Goal: Transaction & Acquisition: Purchase product/service

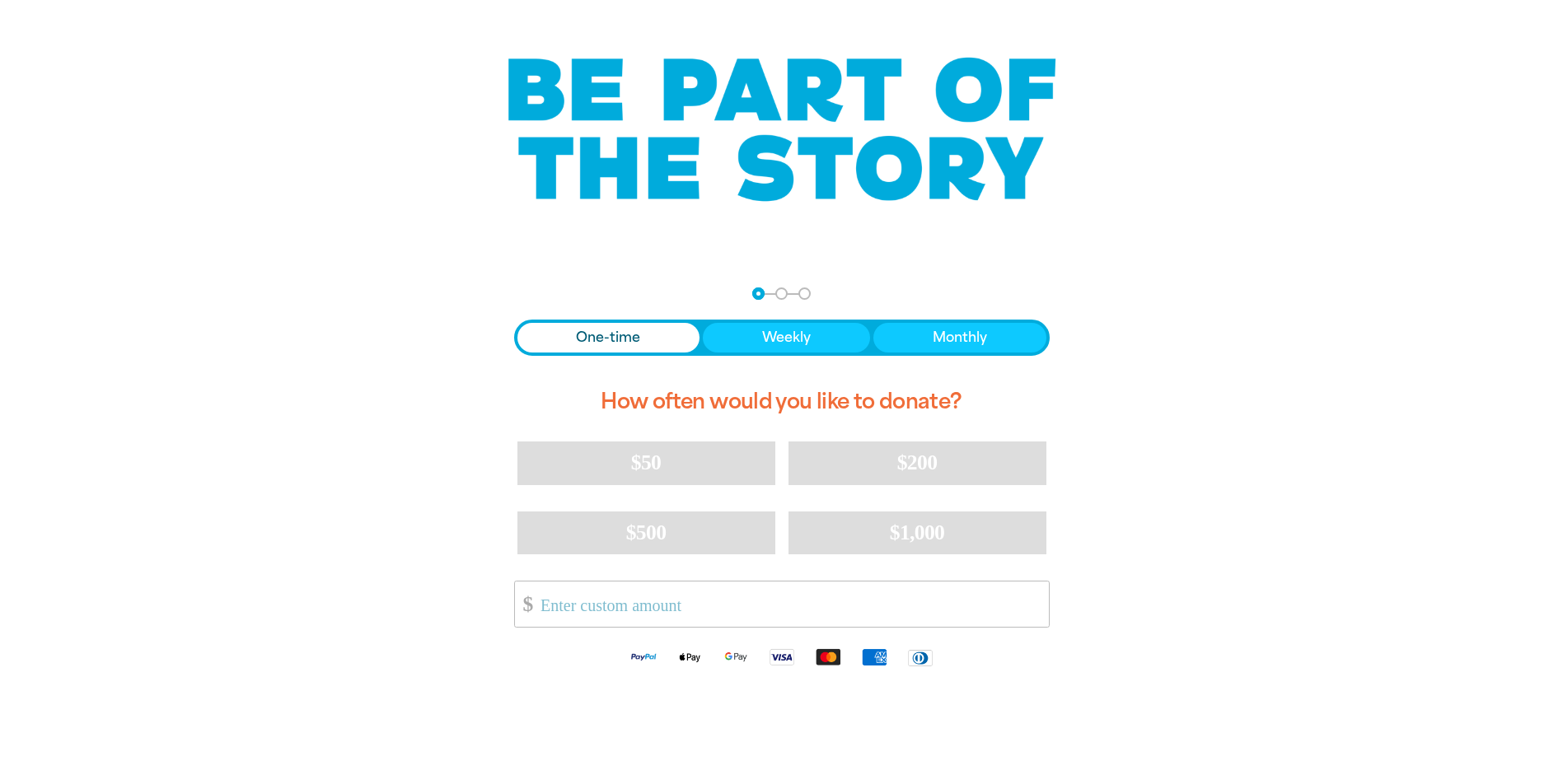
scroll to position [82, 0]
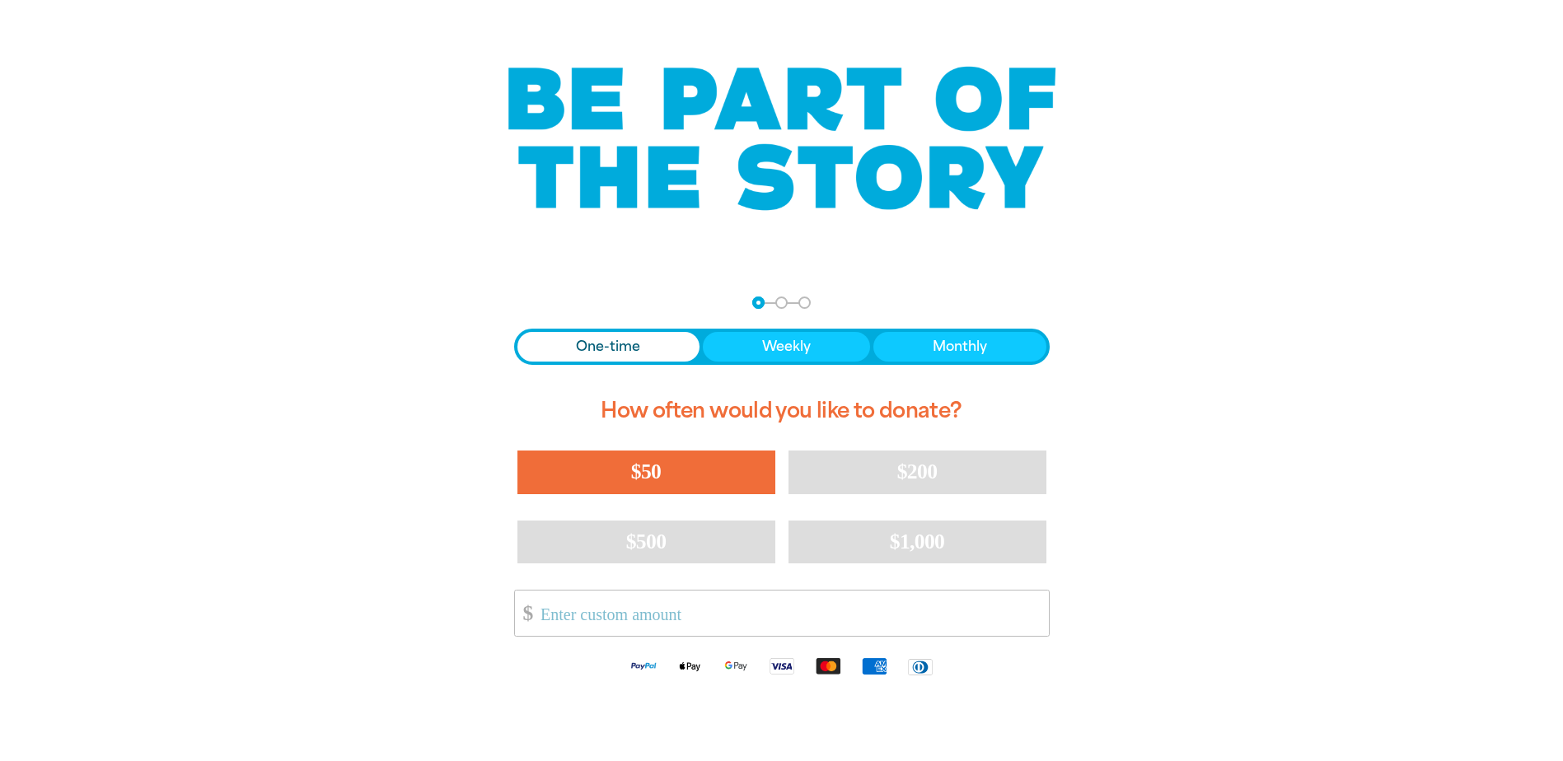
click at [593, 469] on button "$50" at bounding box center [646, 472] width 258 height 43
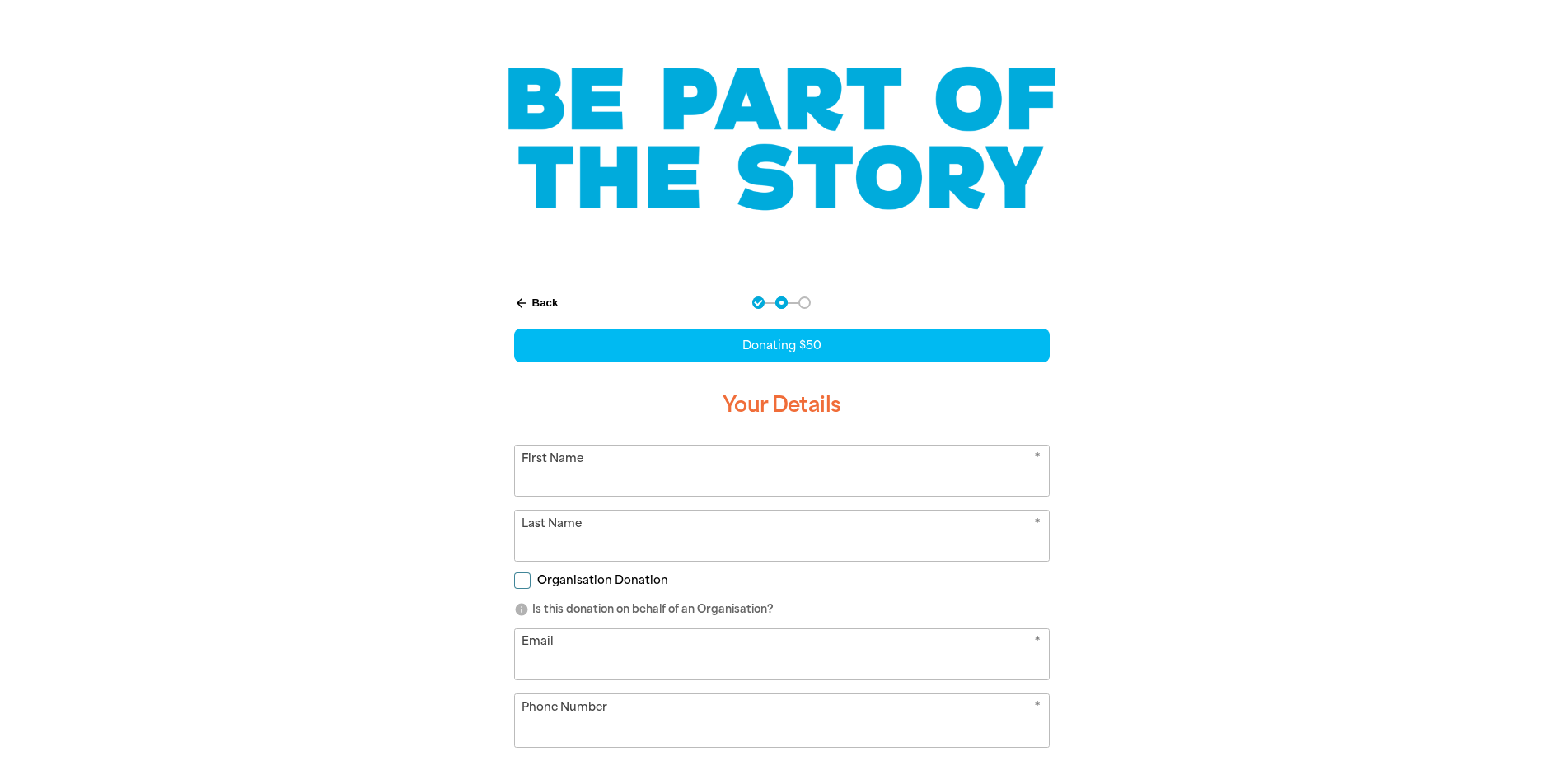
select select "AU"
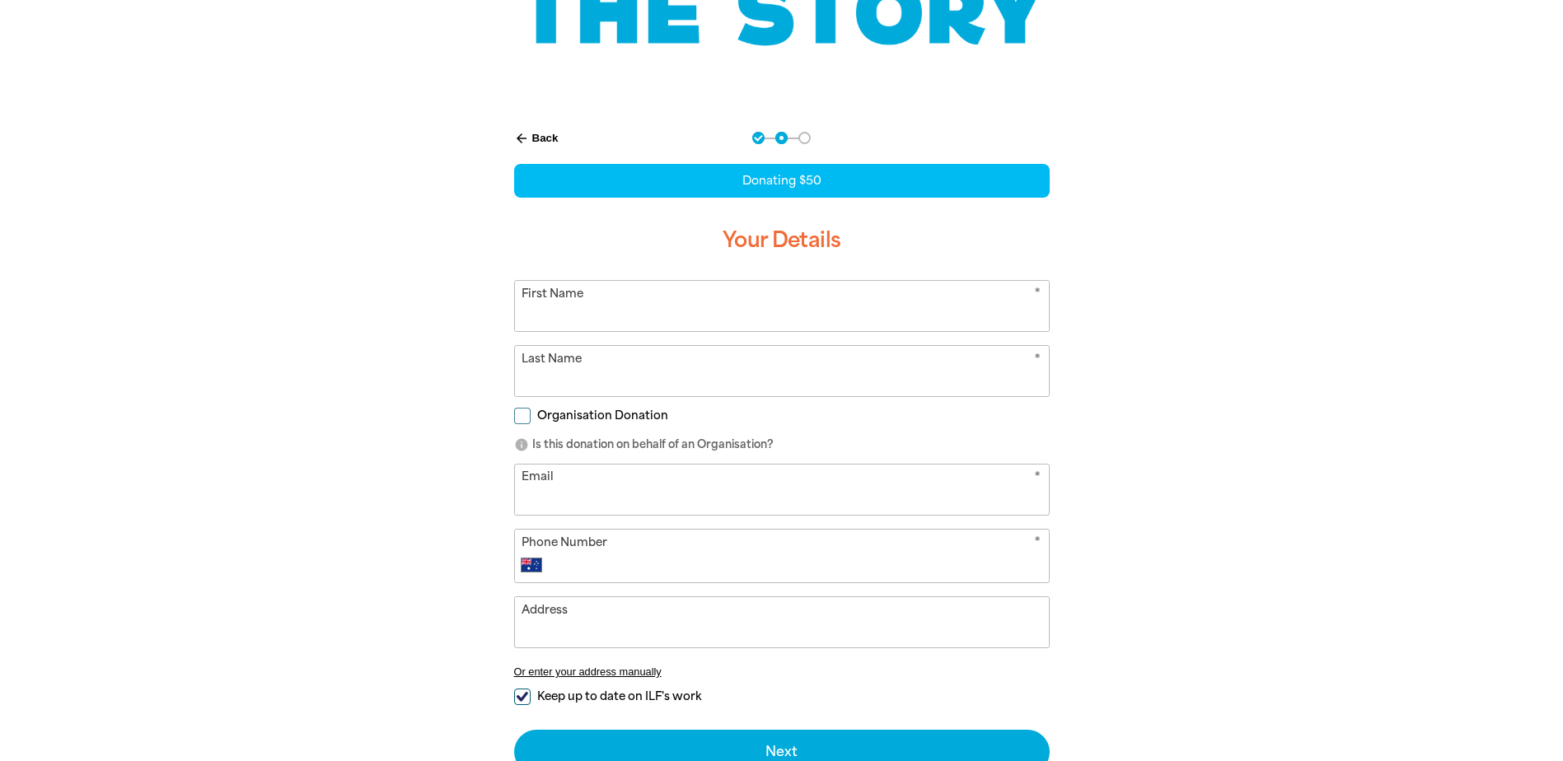
scroll to position [330, 0]
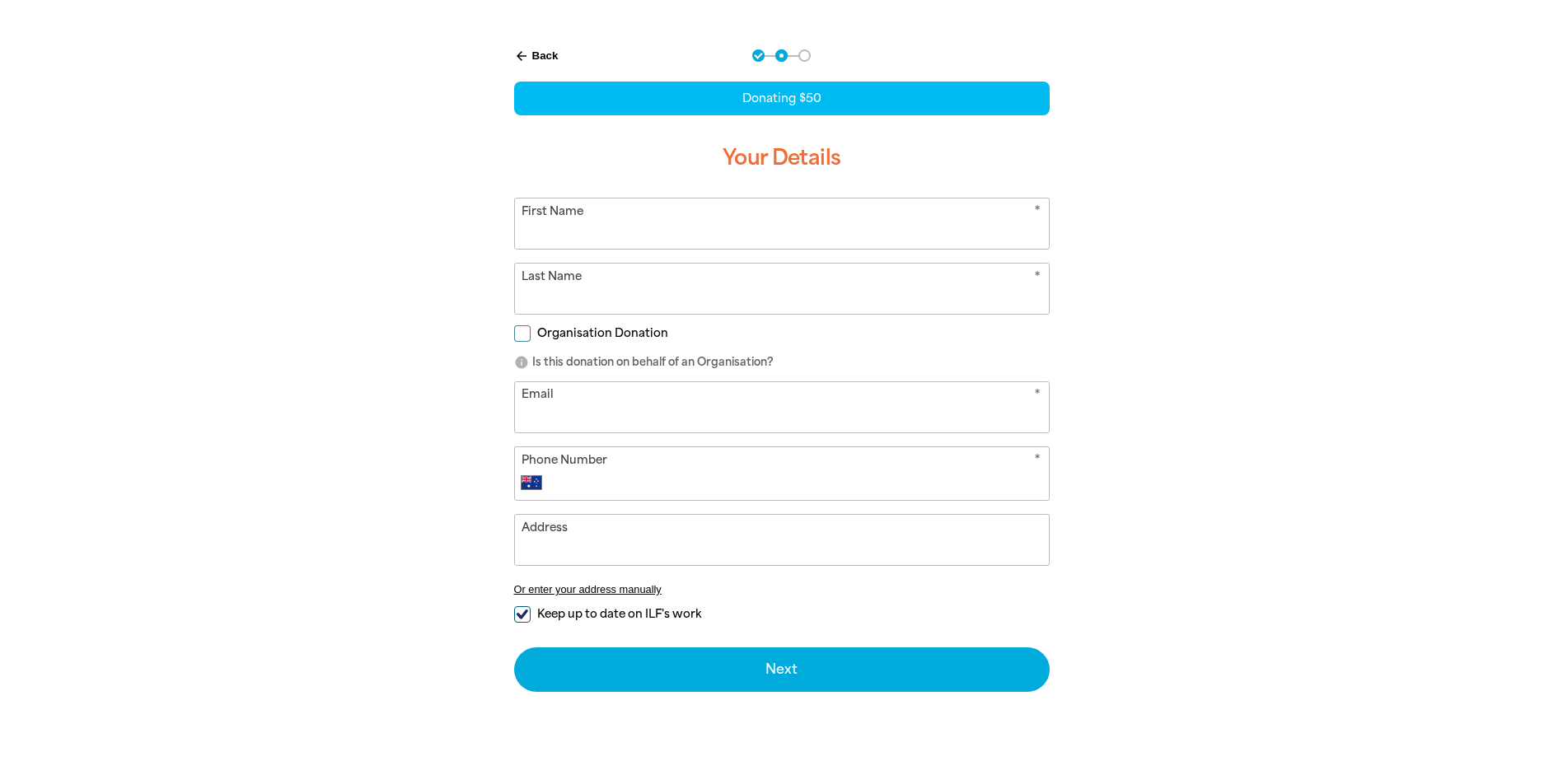
click at [522, 613] on input "Keep up to date on ILF's work" at bounding box center [522, 614] width 16 height 16
checkbox input "false"
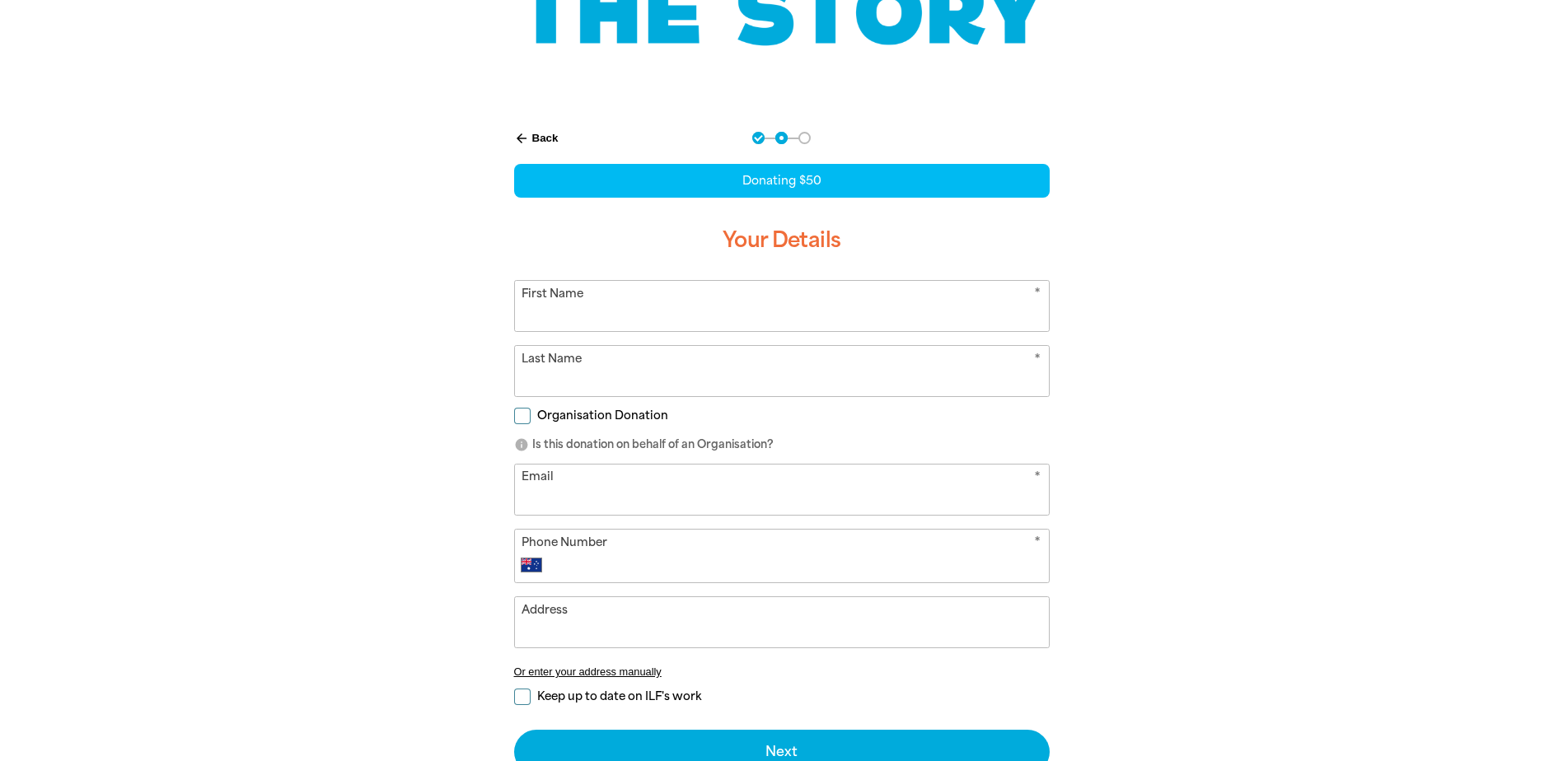
click at [616, 318] on input "First Name" at bounding box center [782, 306] width 534 height 50
type input "Abid"
type input "[PERSON_NAME]"
type input "[EMAIL_ADDRESS][DOMAIN_NAME]"
click at [1221, 480] on div "arrow_back Back Step 1 Step 2 Step 3 Donating $50 Your Details * First Name [PE…" at bounding box center [782, 494] width 989 height 766
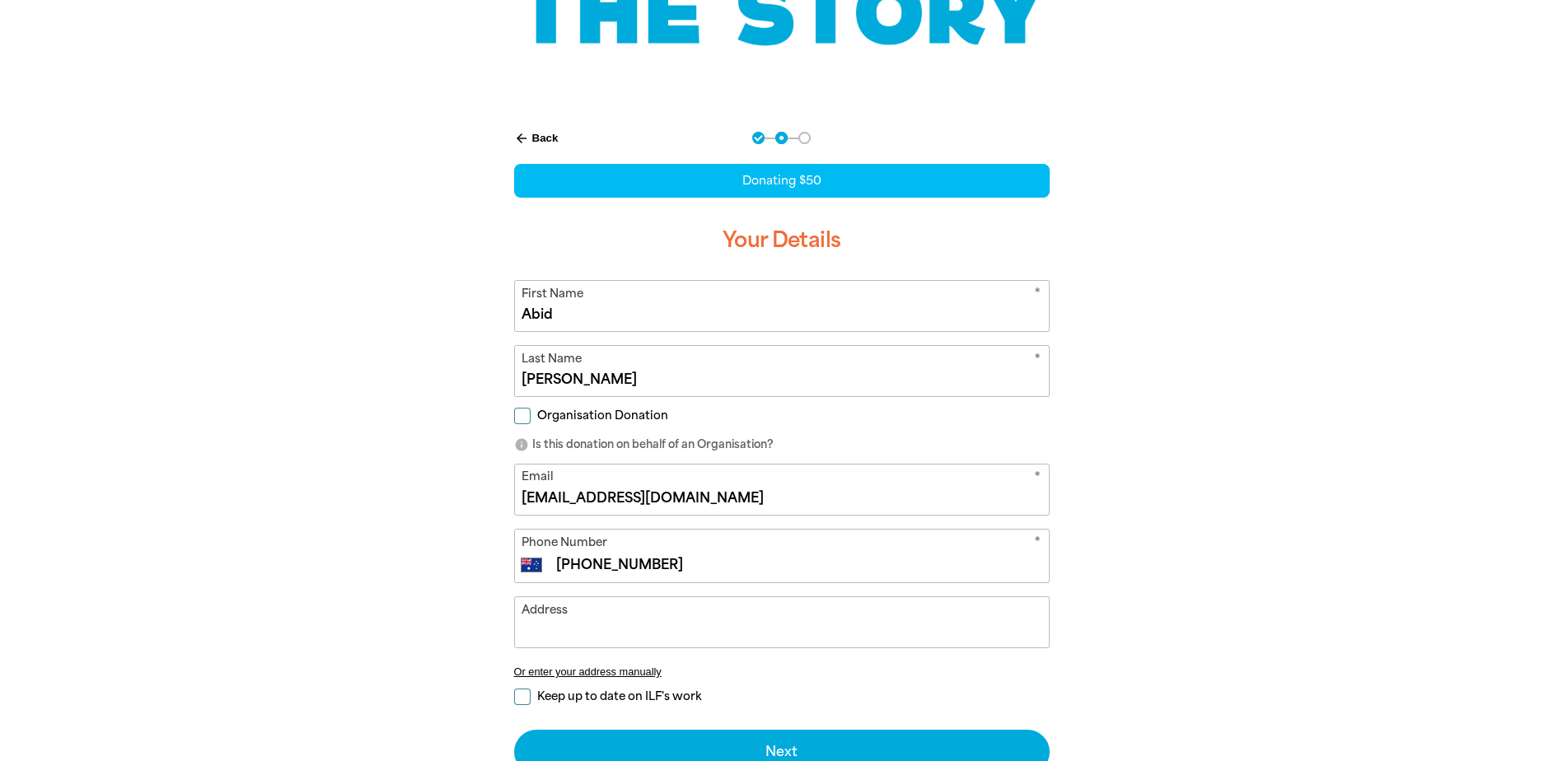
click at [579, 568] on input "[PHONE_NUMBER]" at bounding box center [798, 565] width 487 height 20
click at [677, 566] on input "[PHONE_NUMBER]" at bounding box center [798, 565] width 487 height 20
type input "+61 8"
type input "469067420"
select select "SE"
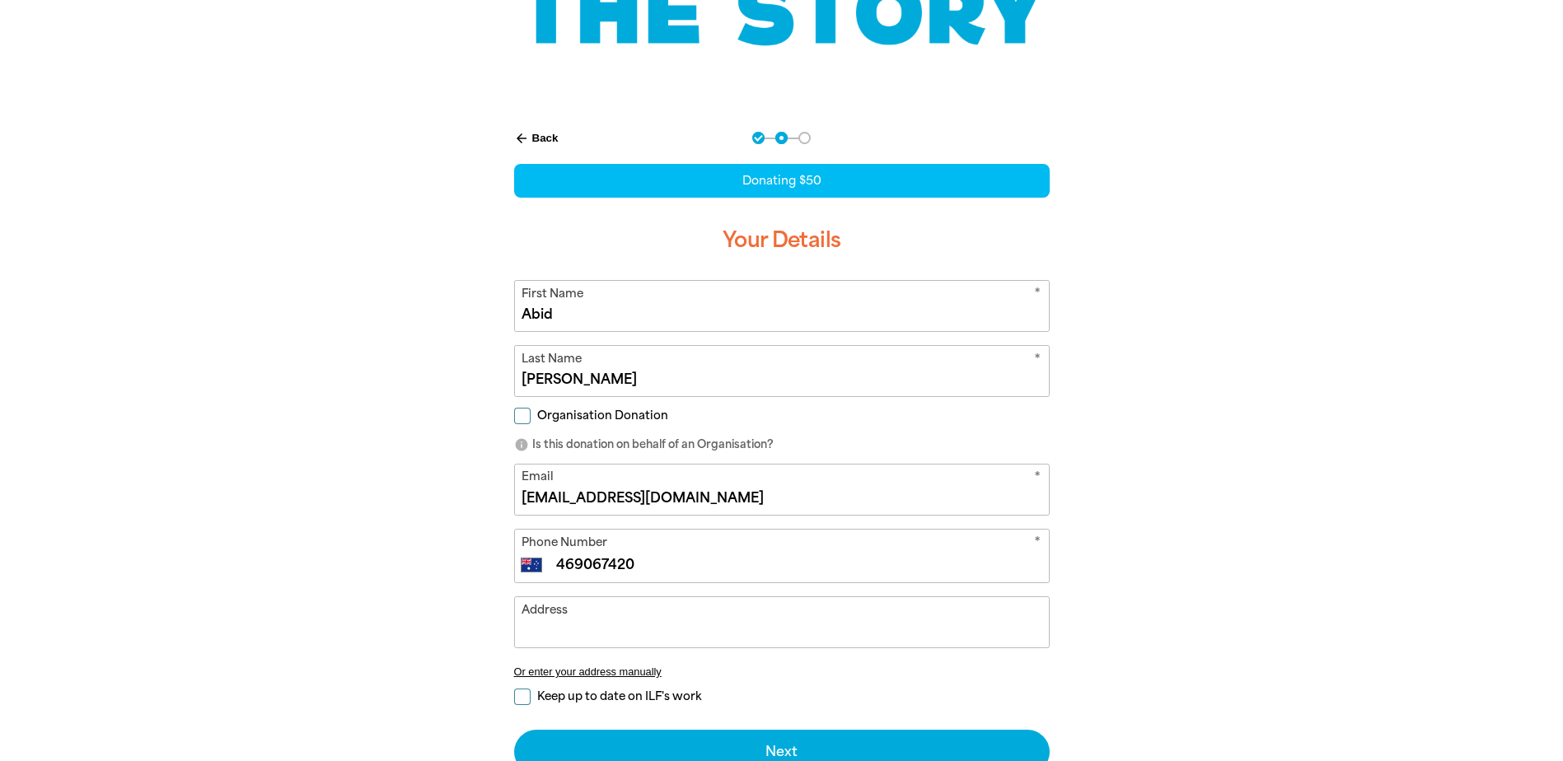
type input "[PHONE_NUMBER]"
select select "NZ"
type input "[PHONE_NUMBER]"
select select "AU"
type input "[PHONE_NUMBER]"
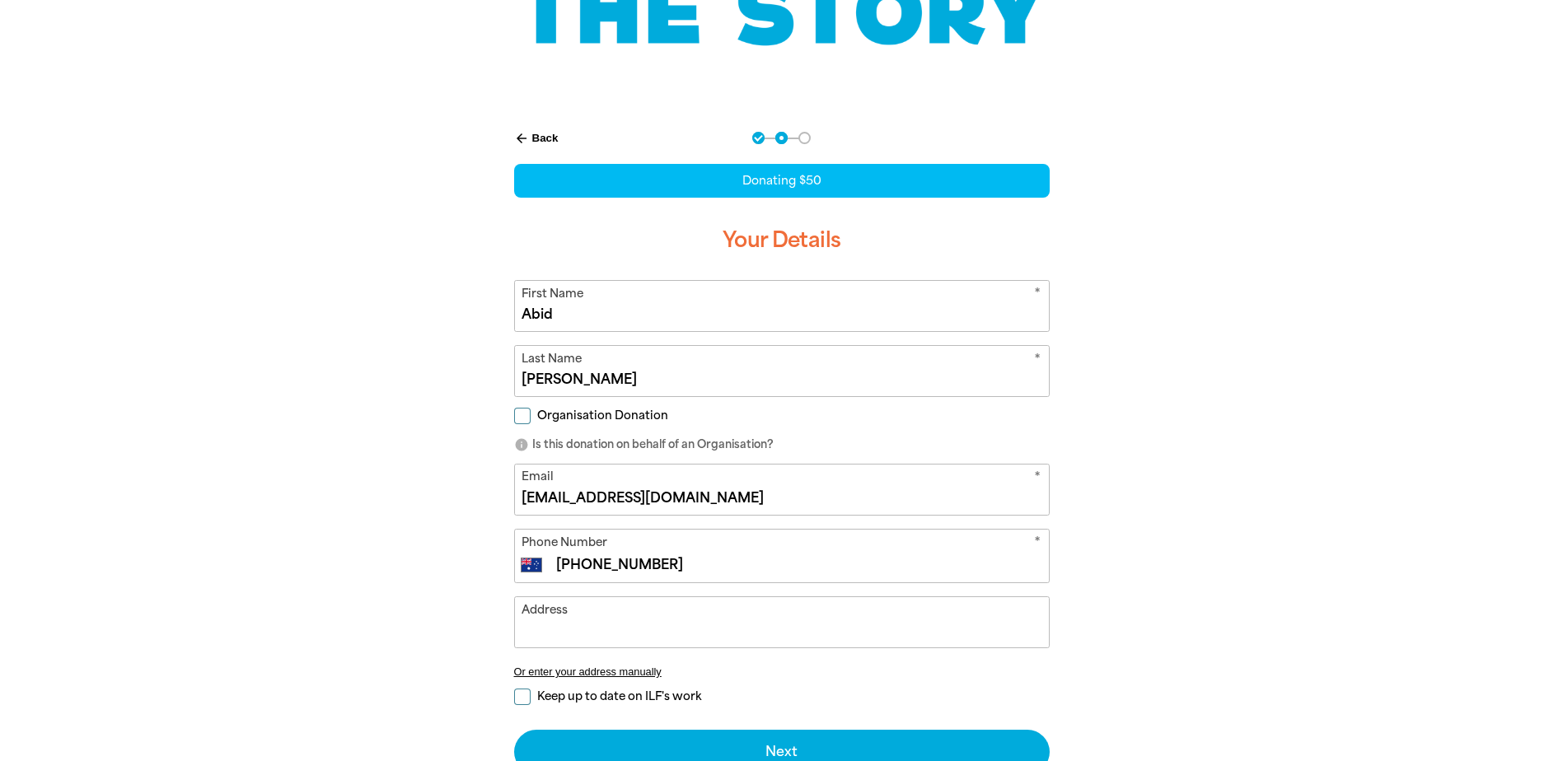
click at [683, 636] on input "Address" at bounding box center [782, 622] width 534 height 50
click at [1343, 625] on div at bounding box center [781, 494] width 1563 height 766
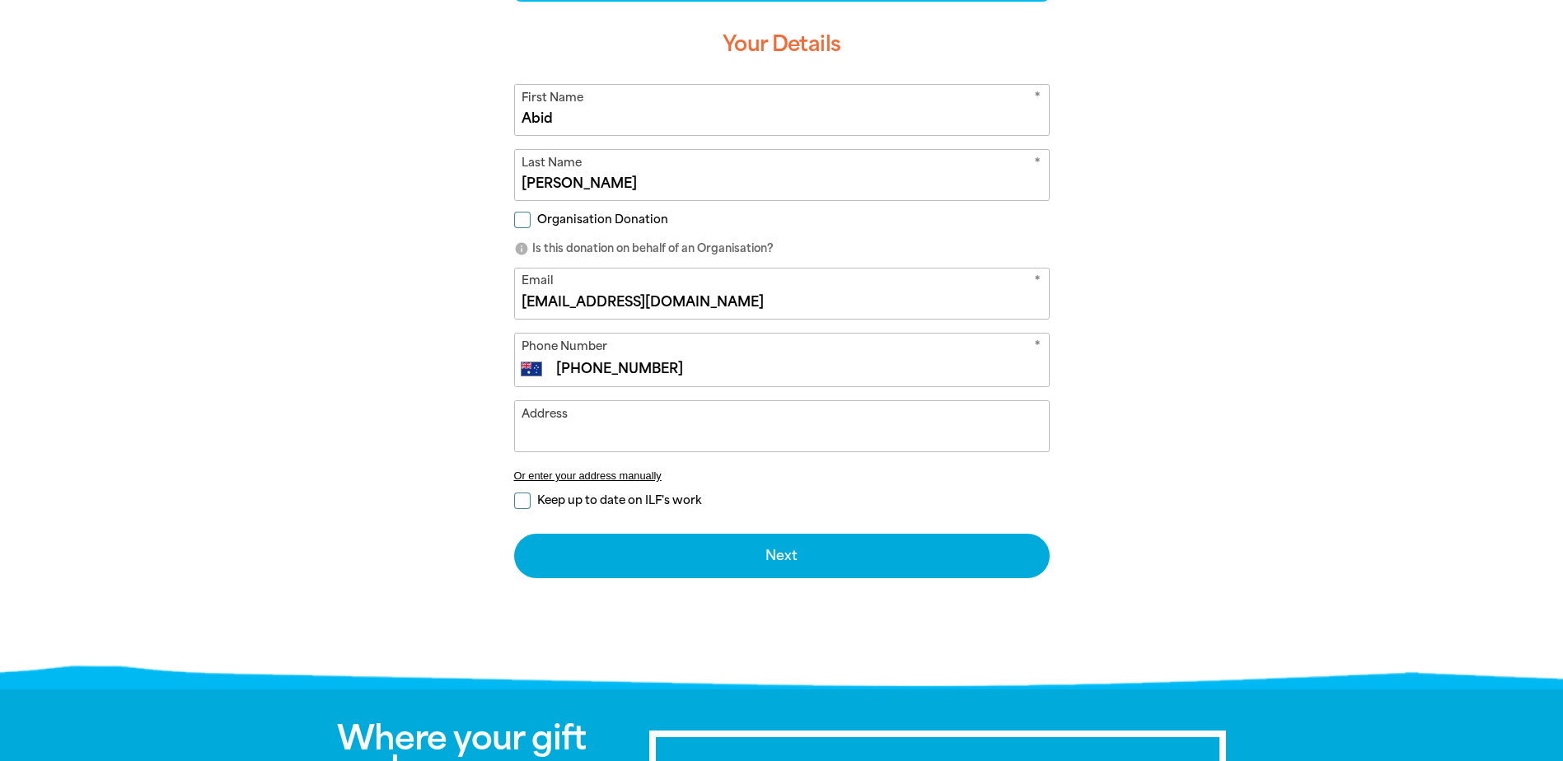
scroll to position [494, 0]
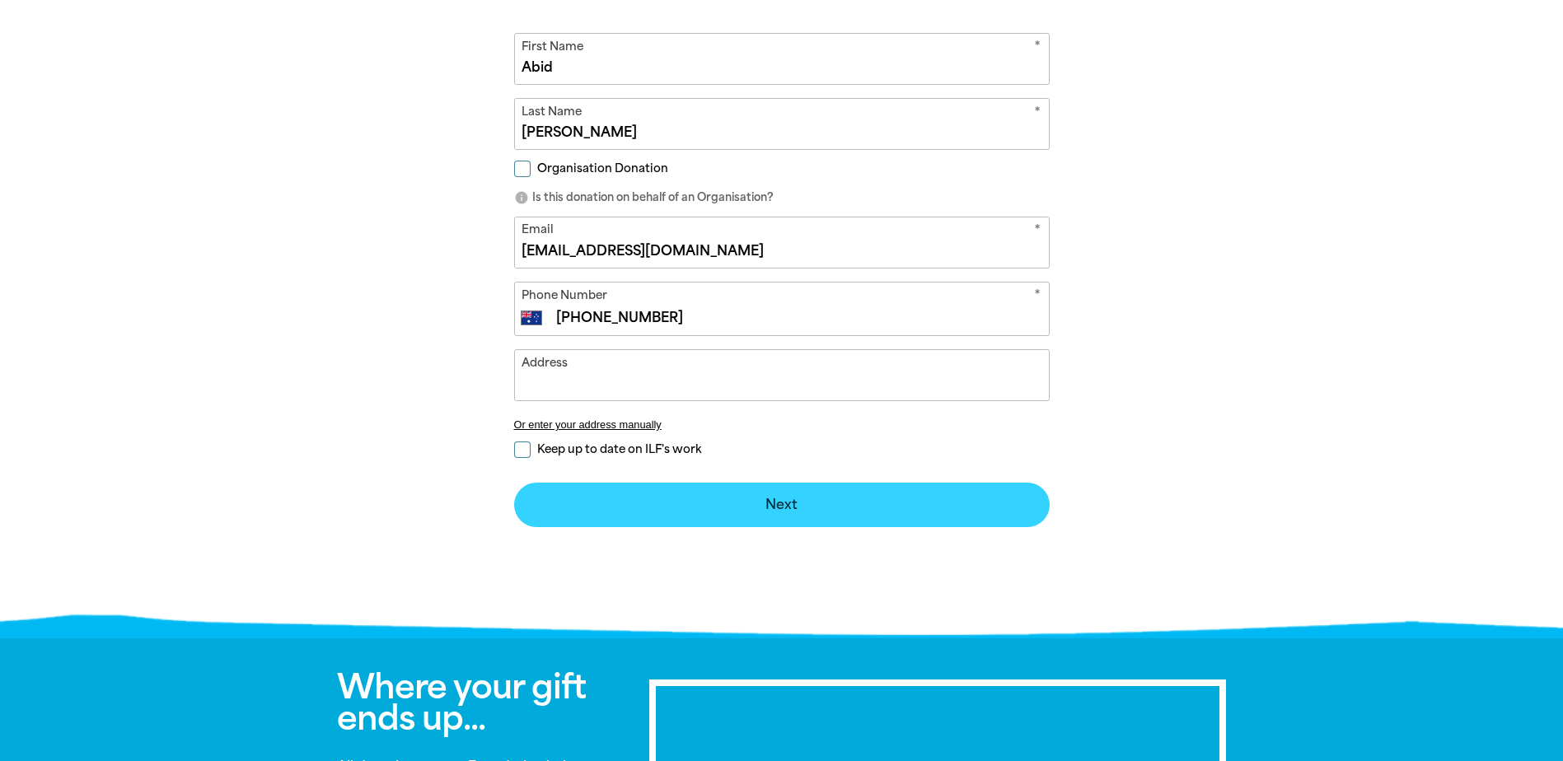
click at [761, 504] on button "Next chevron_right" at bounding box center [782, 505] width 536 height 44
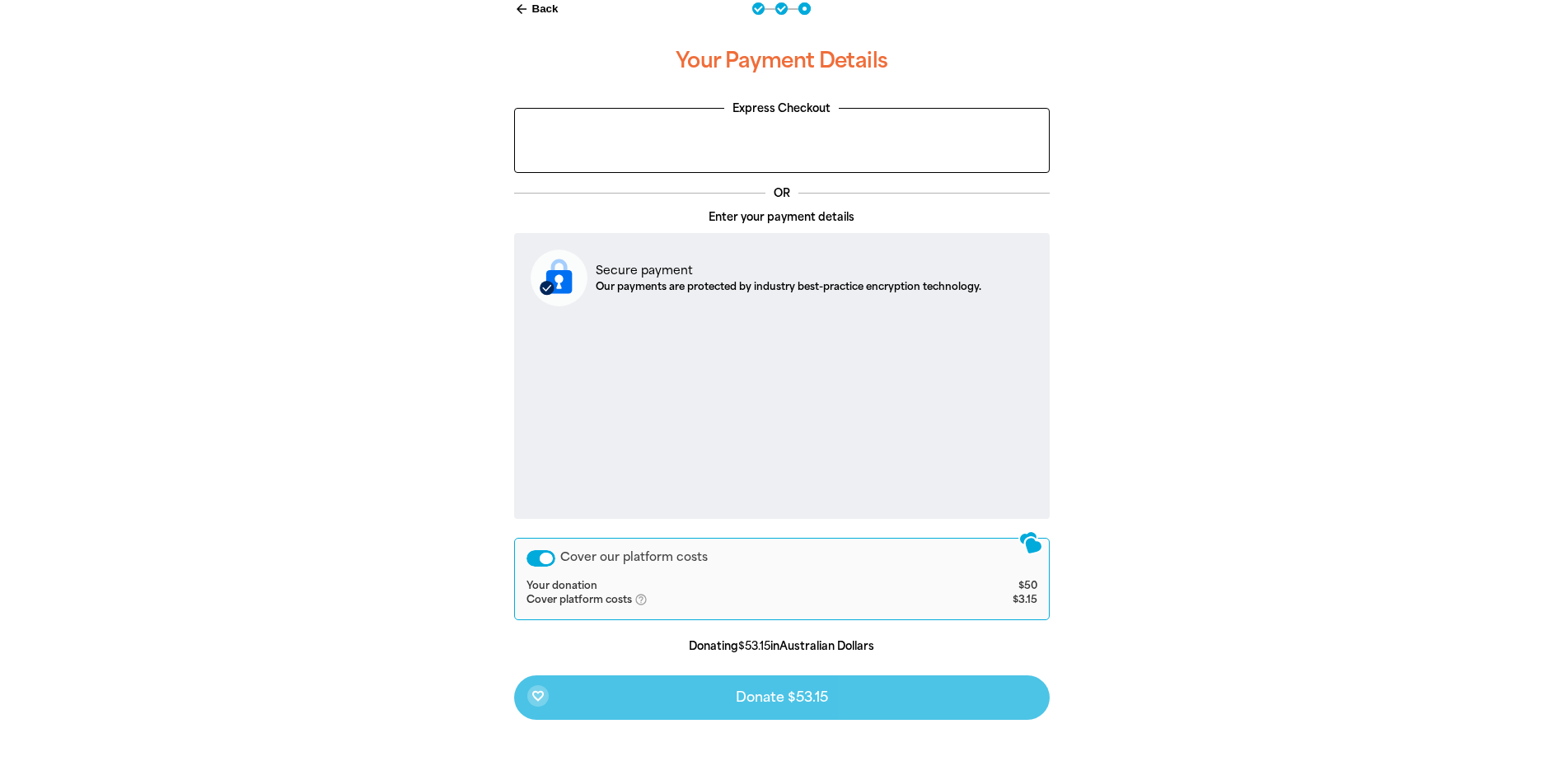
scroll to position [237, 0]
